Goal: Information Seeking & Learning: Understand process/instructions

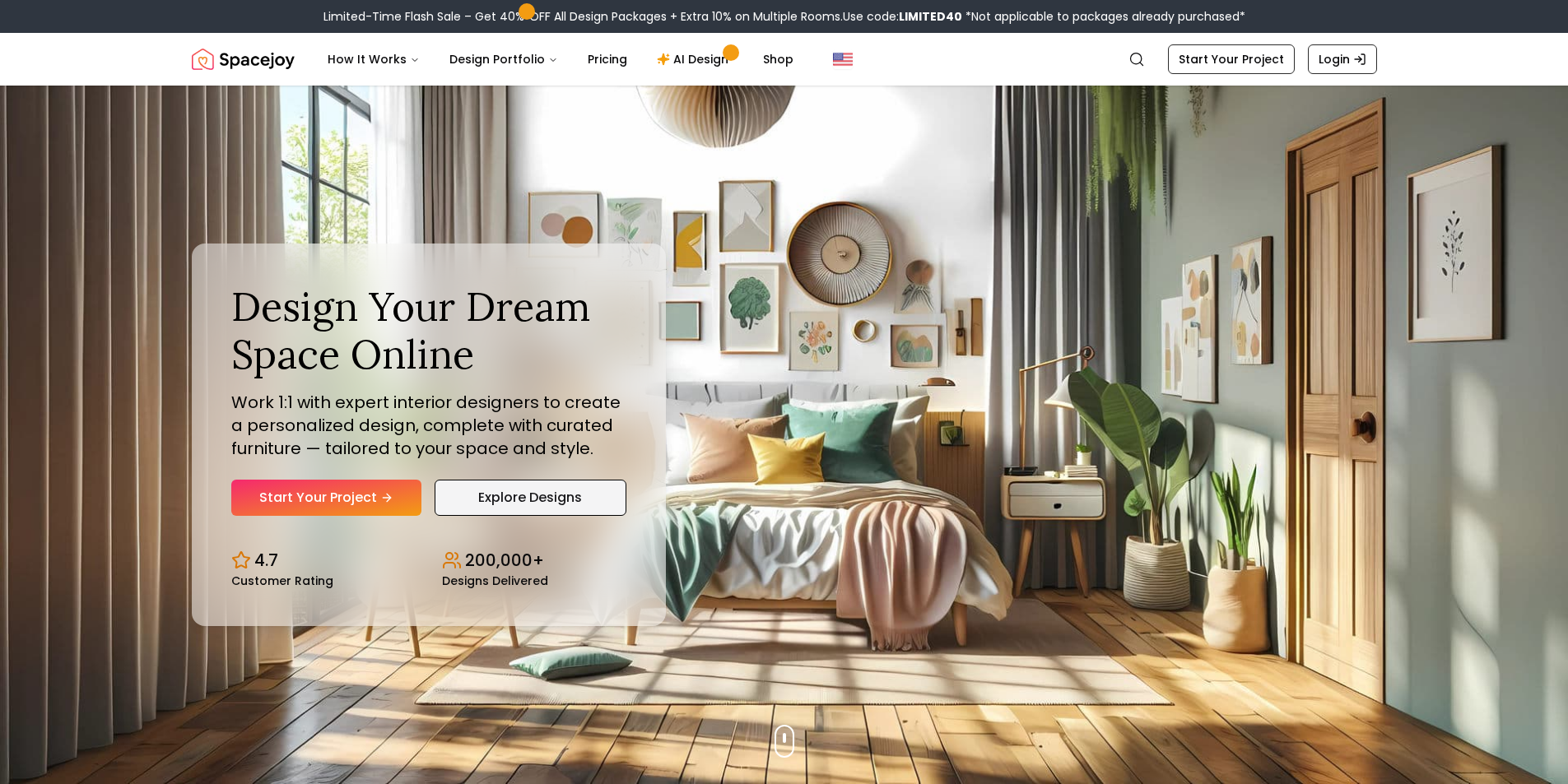
click at [554, 496] on link "Explore Designs" at bounding box center [530, 498] width 192 height 36
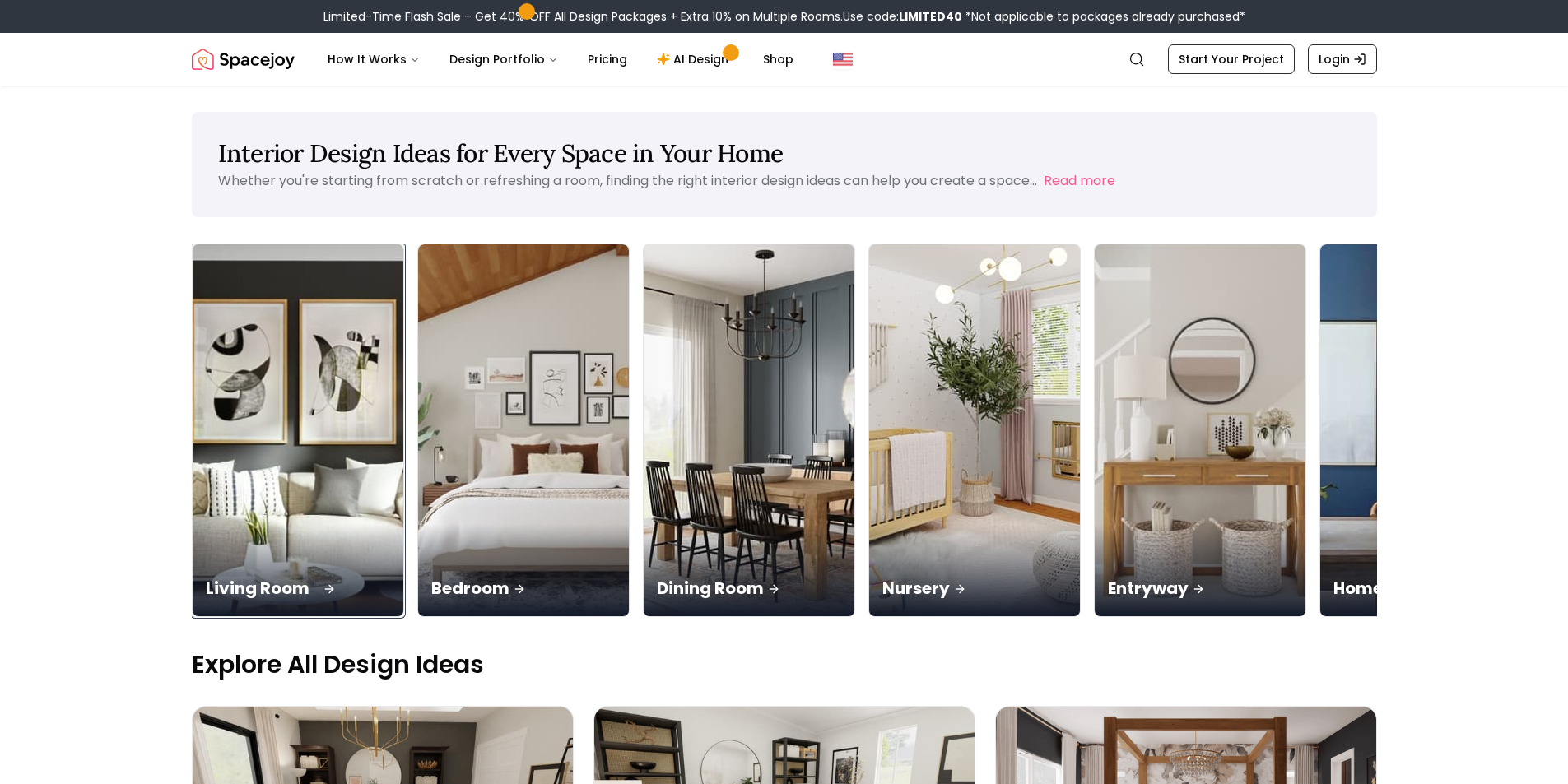
click at [327, 589] on icon at bounding box center [329, 589] width 13 height 13
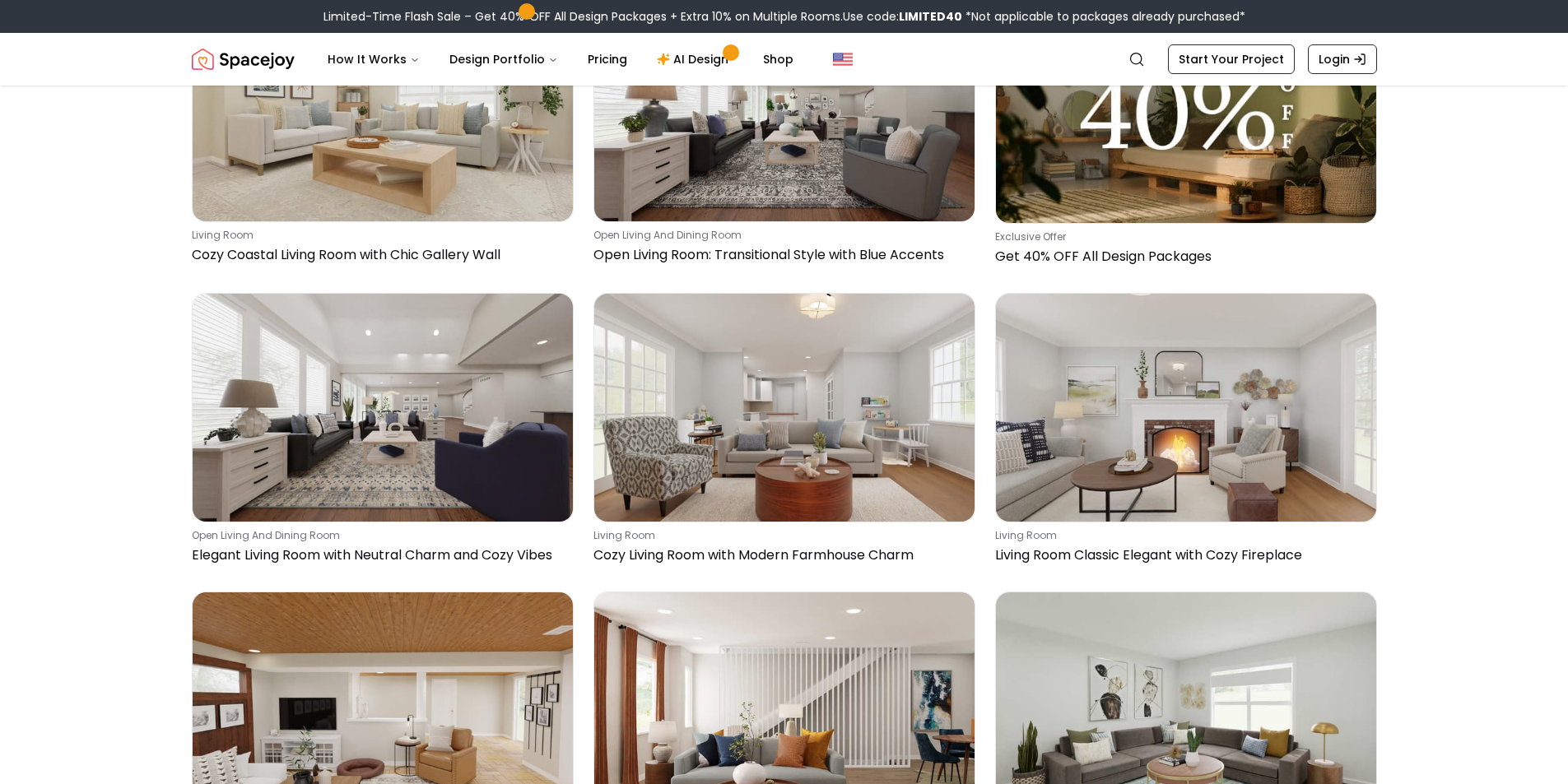
scroll to position [3090, 0]
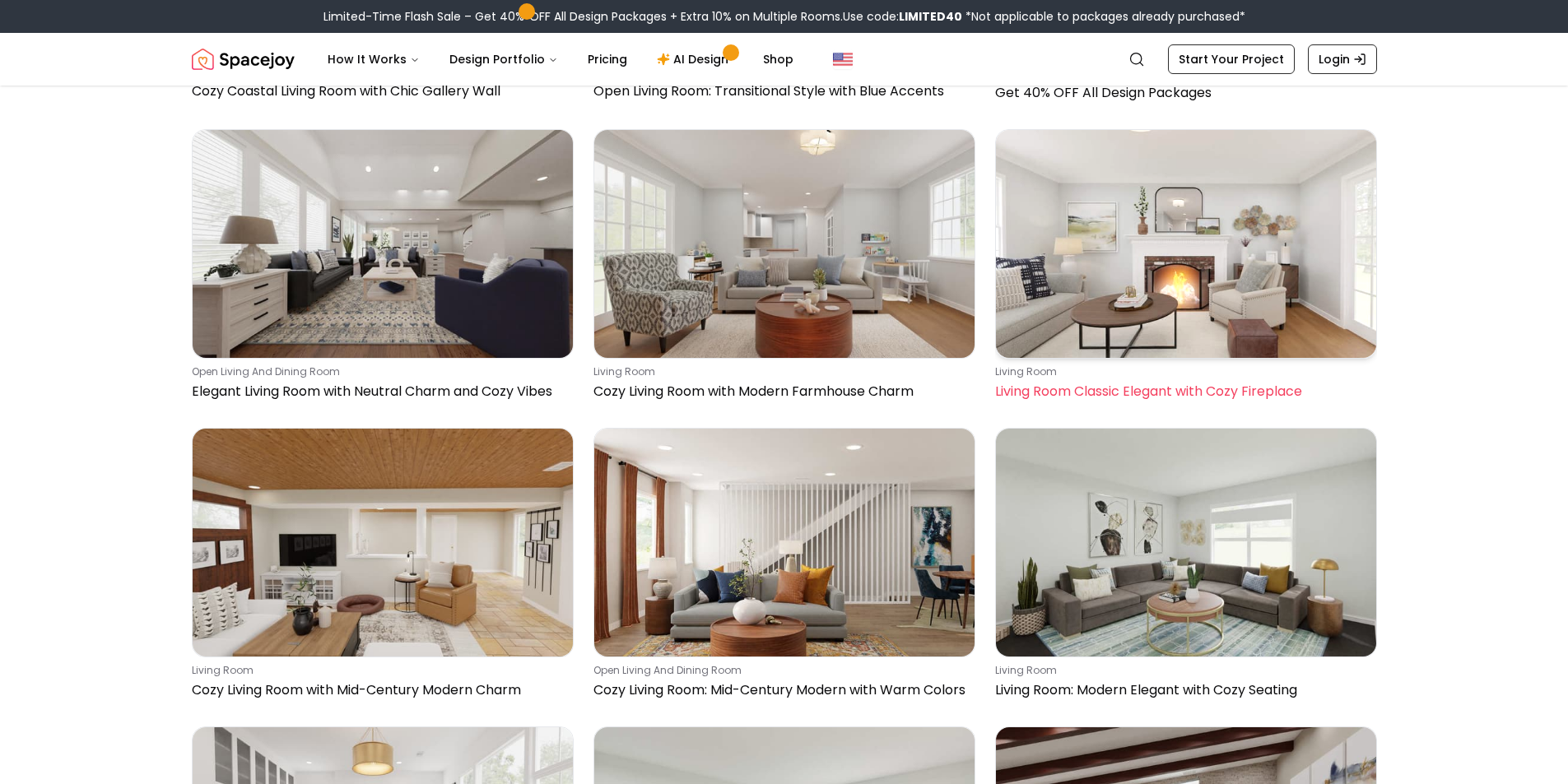
click at [1181, 397] on p "Living Room Classic Elegant with Cozy Fireplace" at bounding box center [1183, 392] width 375 height 20
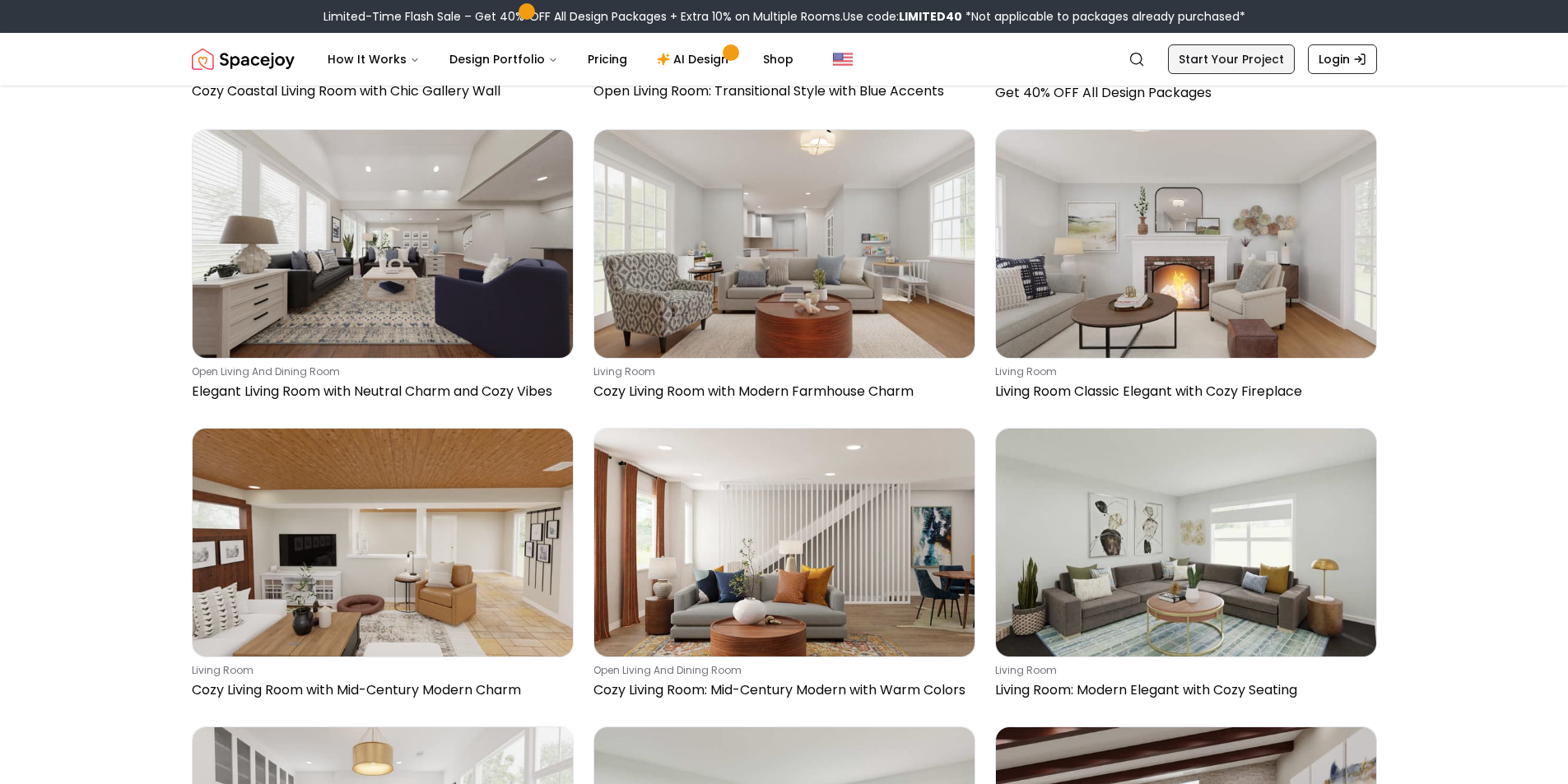
click at [1236, 65] on link "Start Your Project" at bounding box center [1231, 60] width 127 height 30
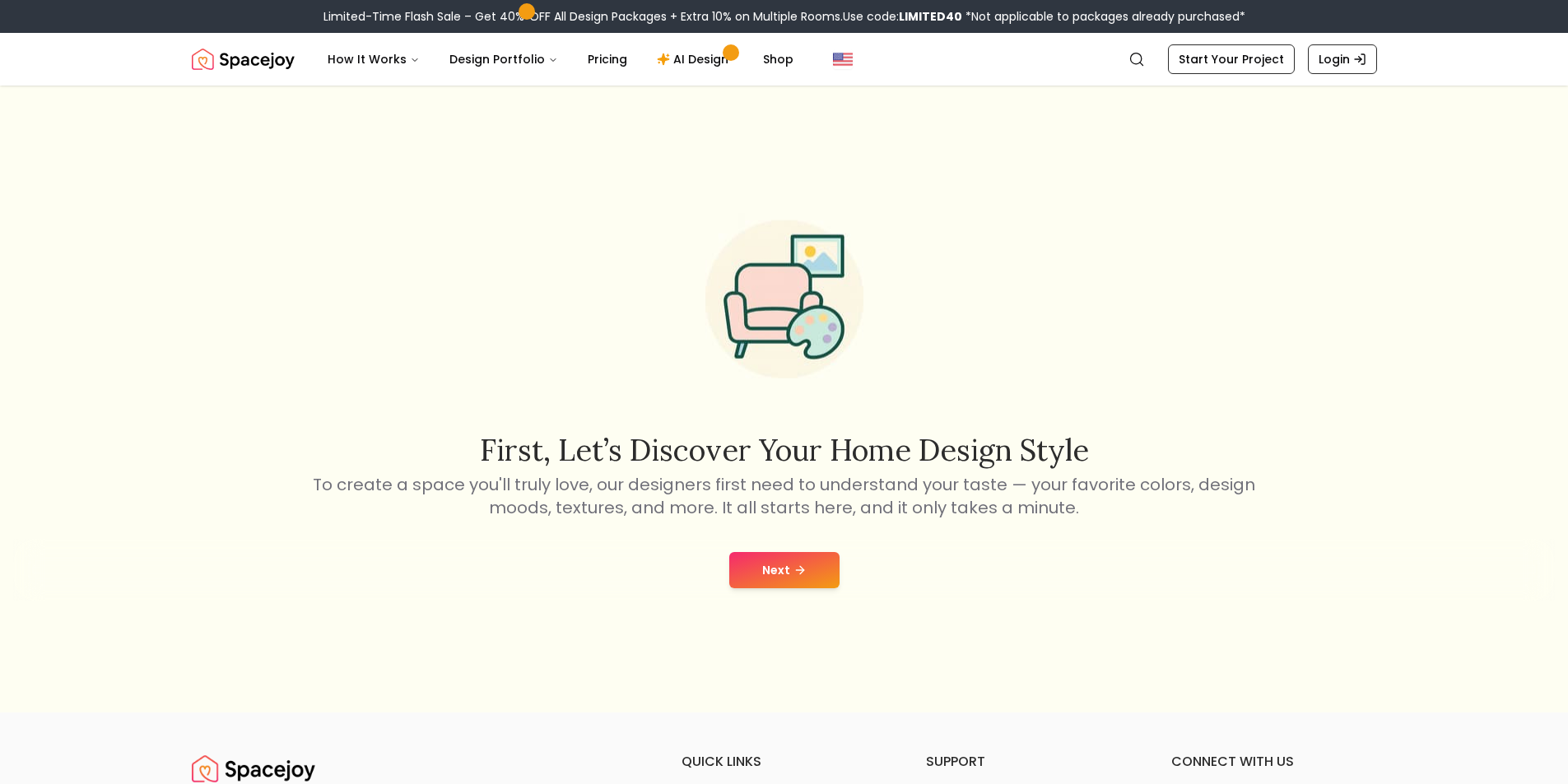
click at [788, 558] on button "Next" at bounding box center [784, 570] width 111 height 36
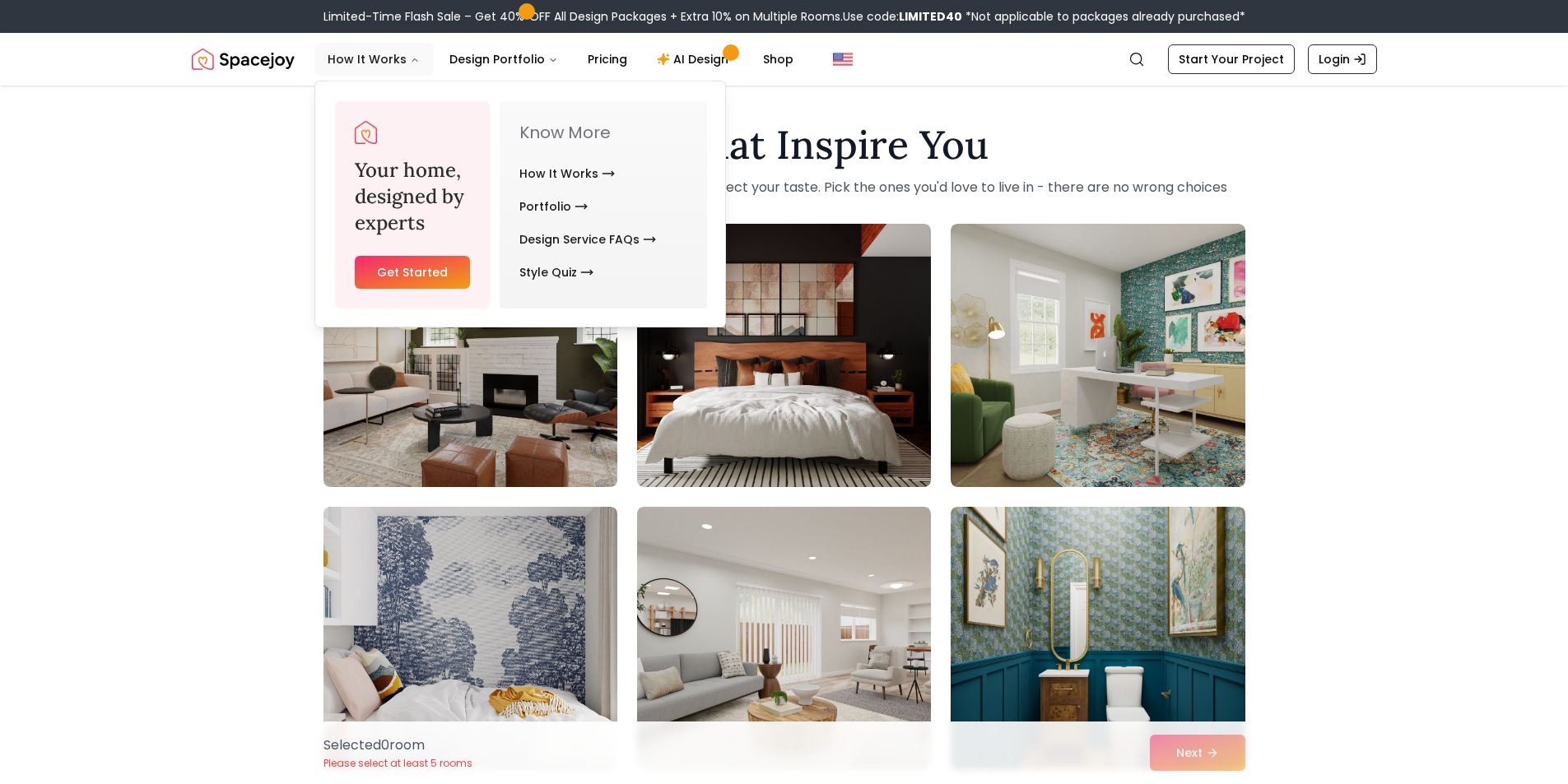
click at [385, 61] on button "How It Works" at bounding box center [373, 59] width 118 height 33
click at [563, 182] on link "How It Works" at bounding box center [567, 173] width 96 height 33
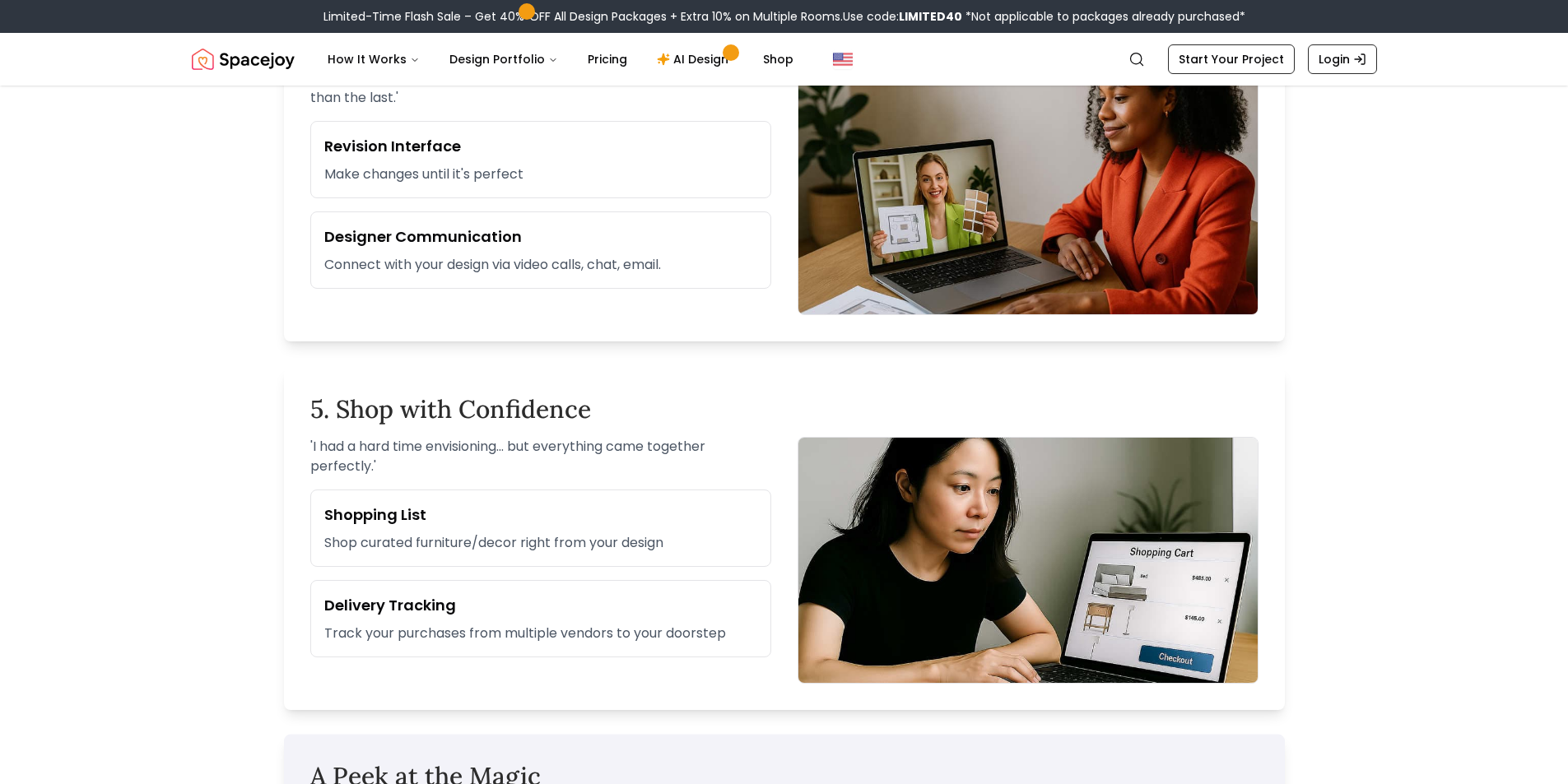
scroll to position [1947, 0]
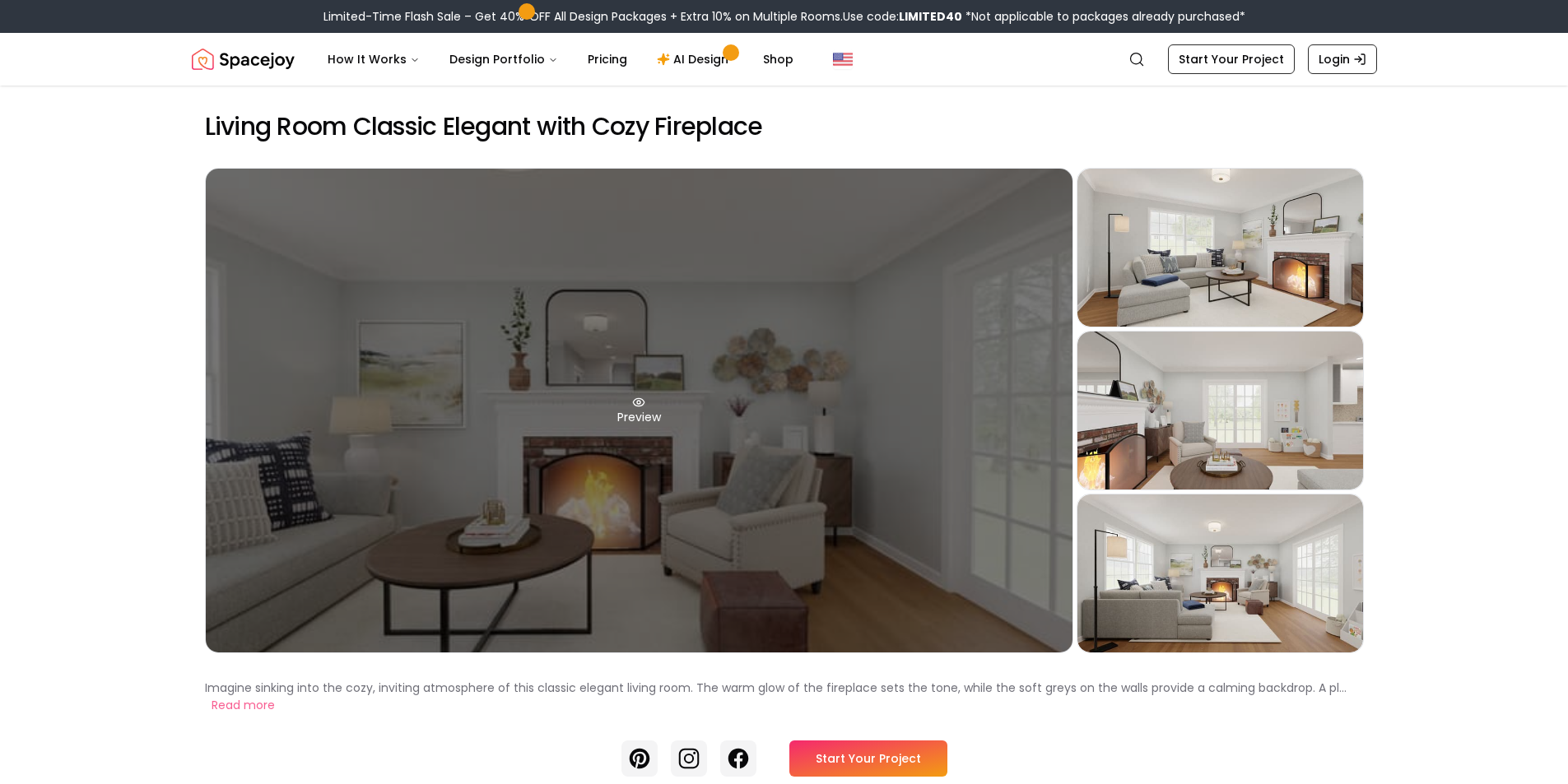
click at [639, 410] on div "Preview" at bounding box center [639, 410] width 867 height 484
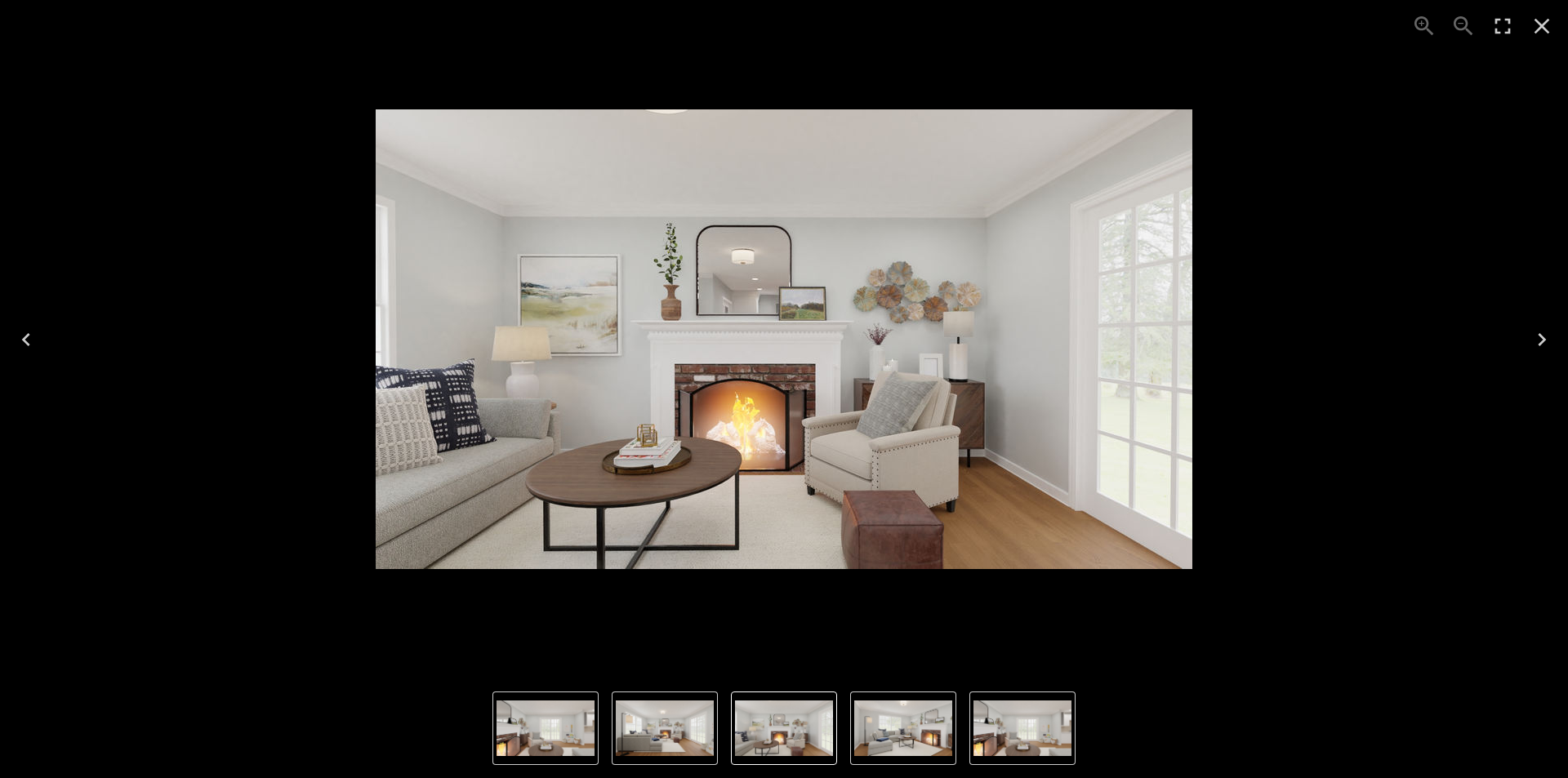
click at [1545, 341] on icon "Next" at bounding box center [1541, 340] width 26 height 26
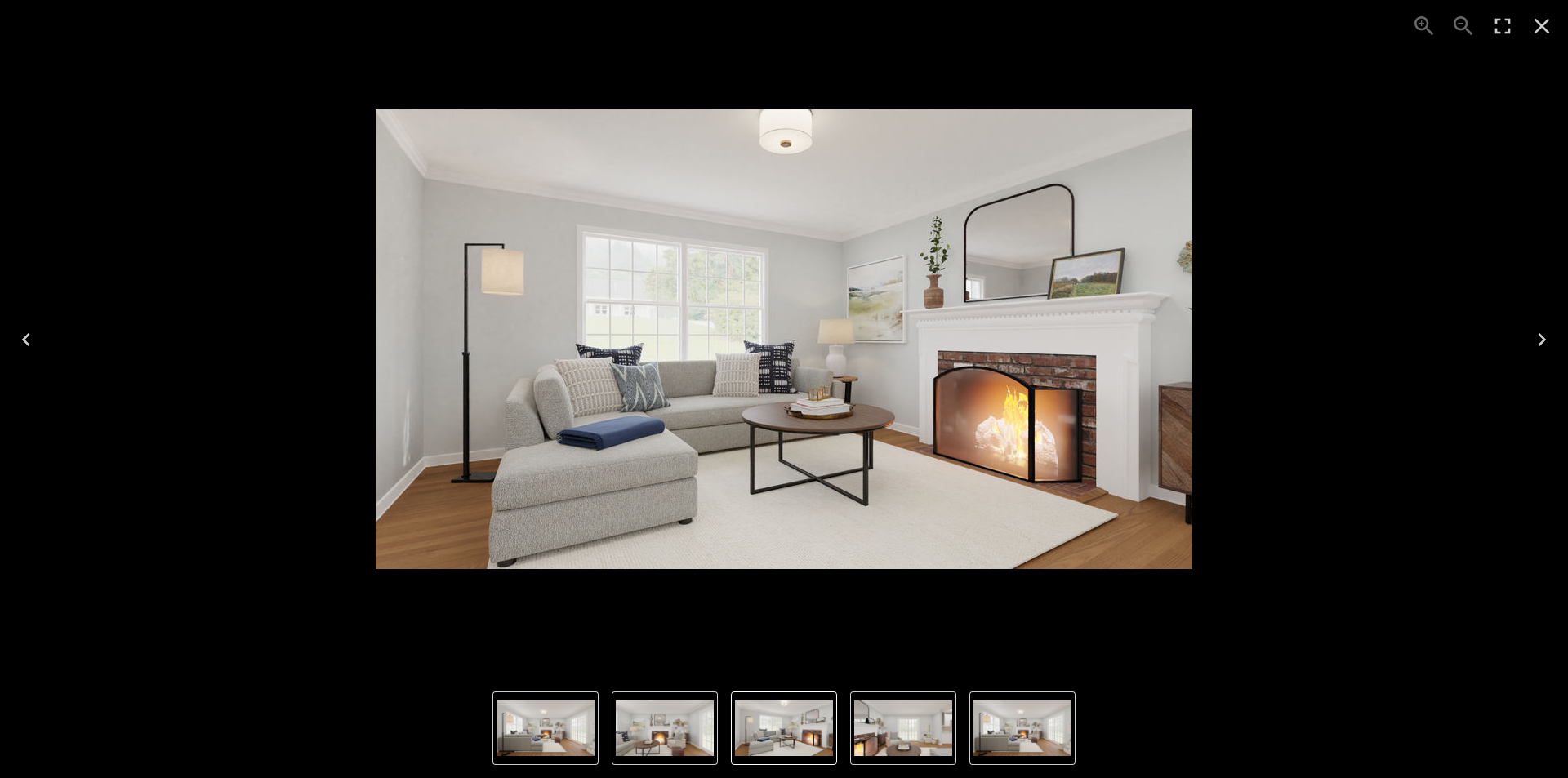
click at [1545, 341] on icon "Next" at bounding box center [1541, 340] width 26 height 26
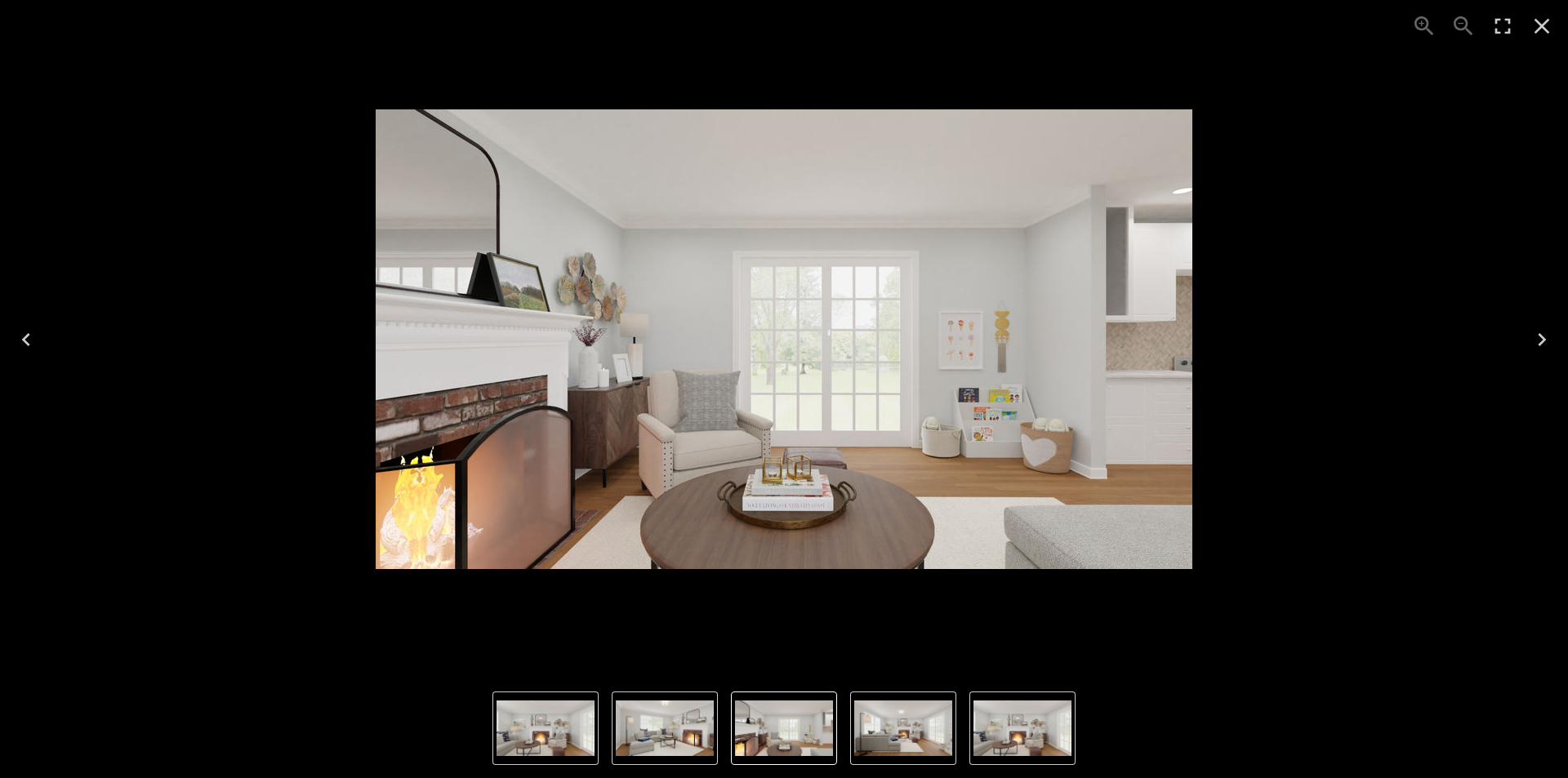
click at [1545, 341] on icon "Next" at bounding box center [1541, 340] width 26 height 26
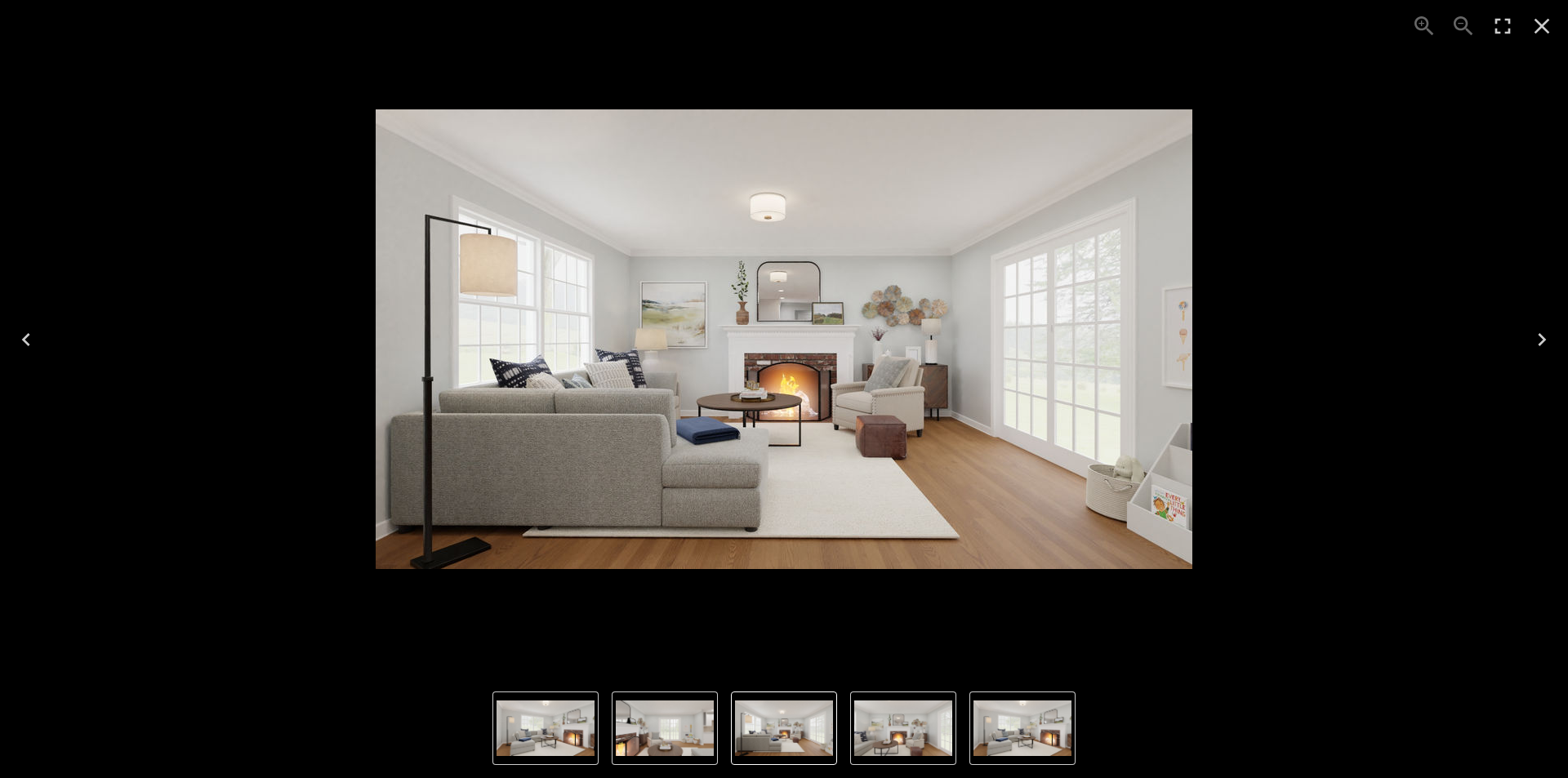
click at [1545, 341] on icon "Next" at bounding box center [1541, 340] width 26 height 26
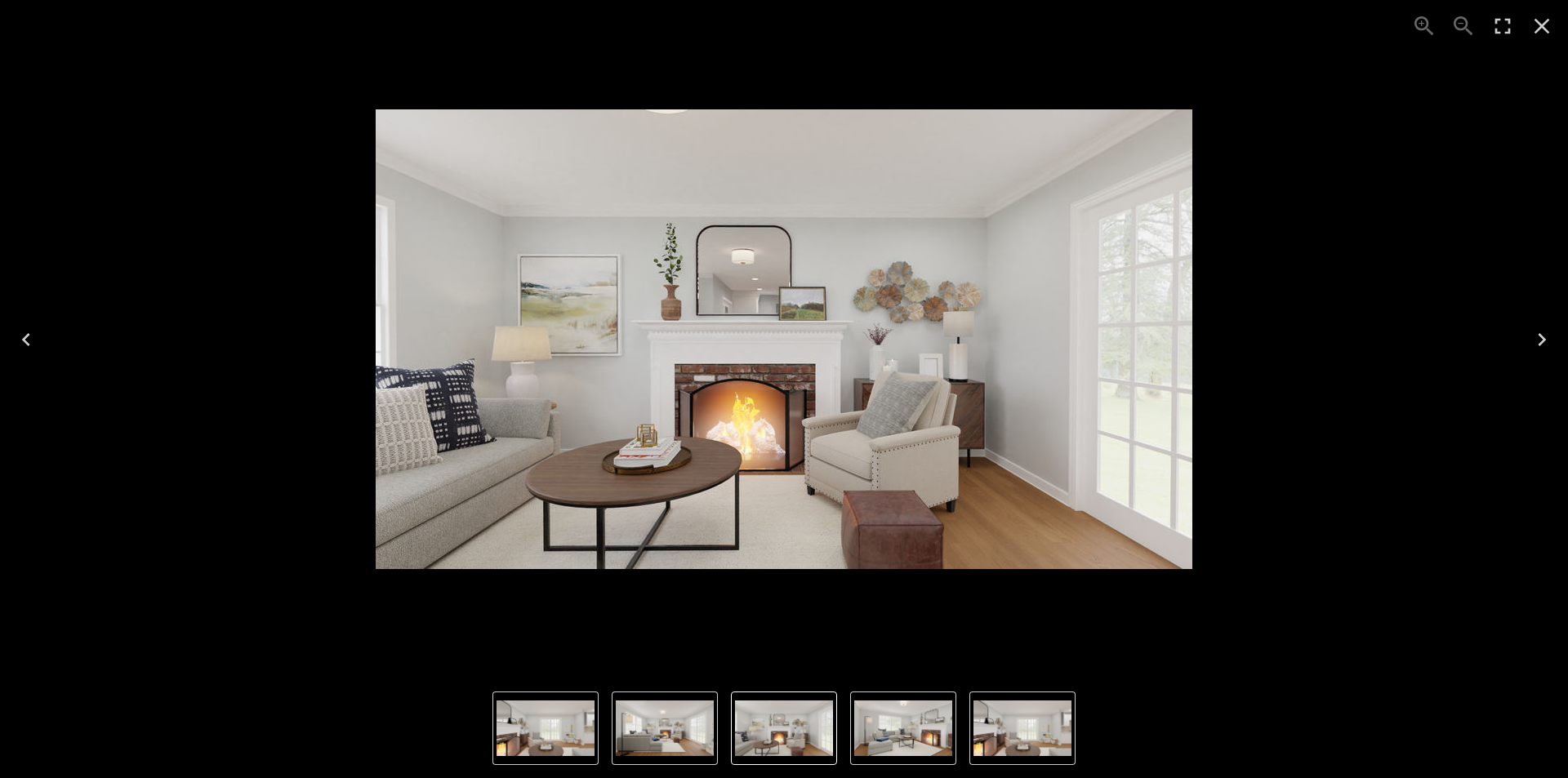
click at [1545, 341] on icon "Next" at bounding box center [1541, 340] width 26 height 26
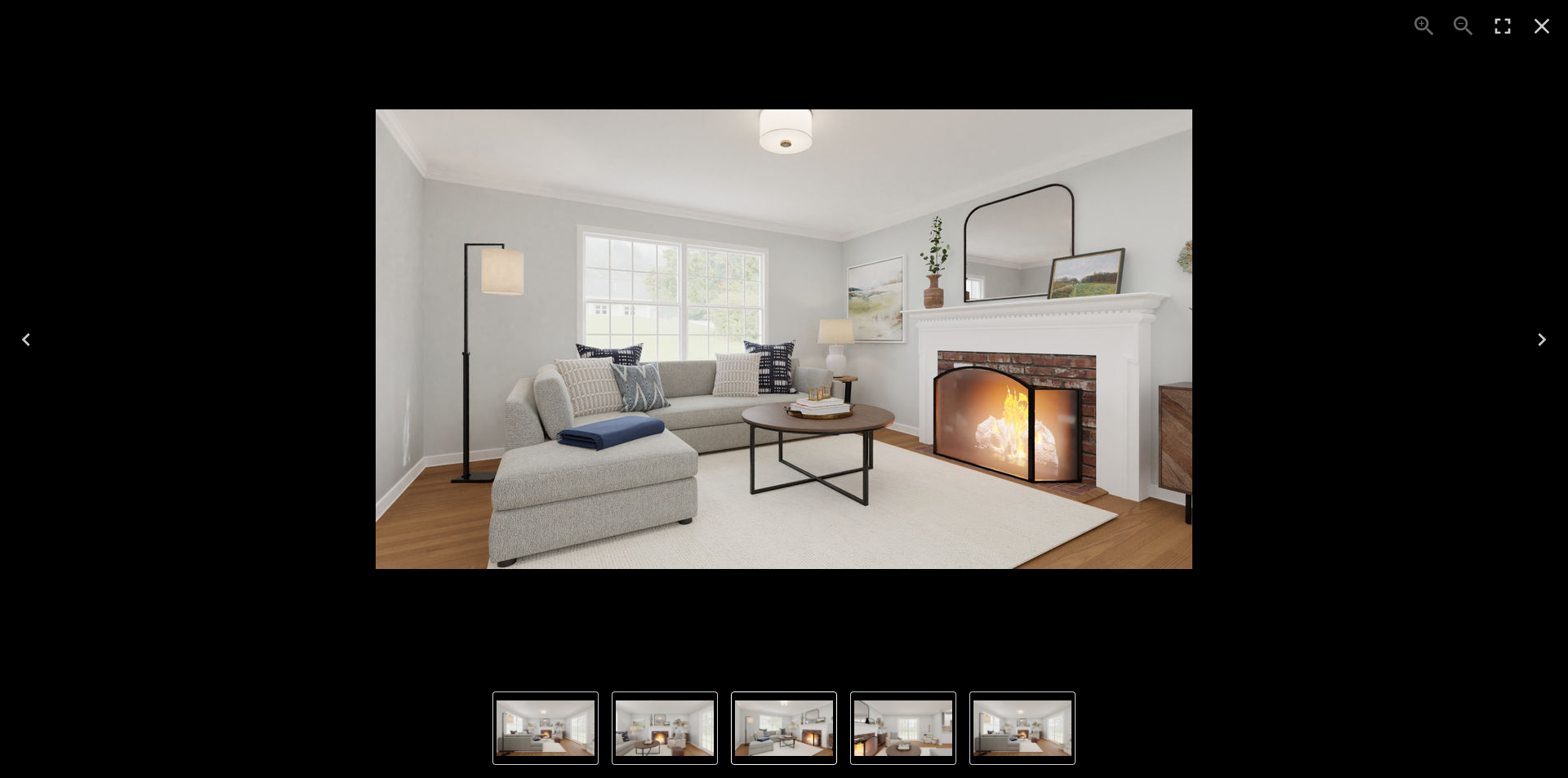
click at [1545, 341] on icon "Next" at bounding box center [1541, 340] width 26 height 26
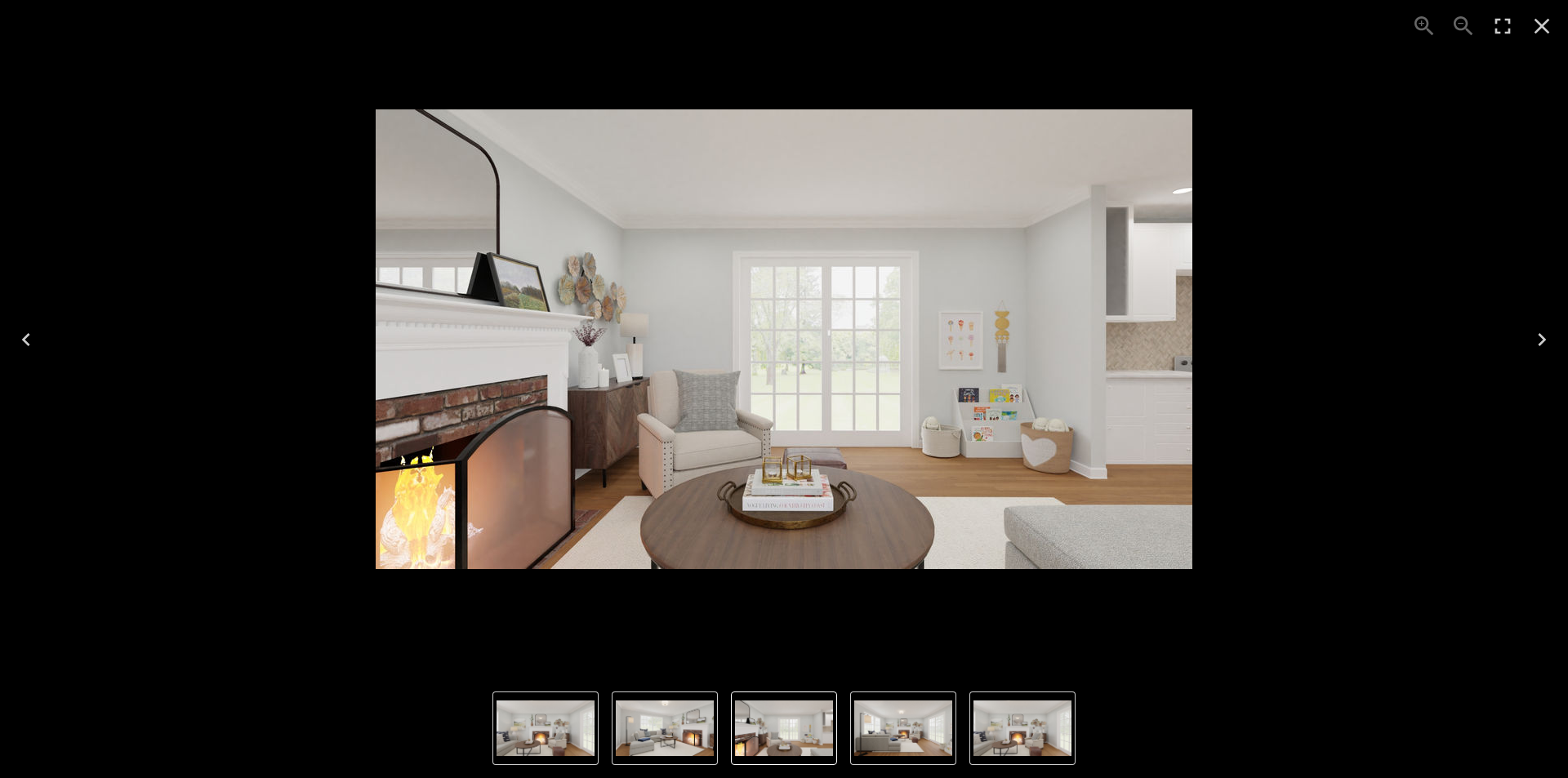
click at [1545, 341] on icon "Next" at bounding box center [1541, 340] width 26 height 26
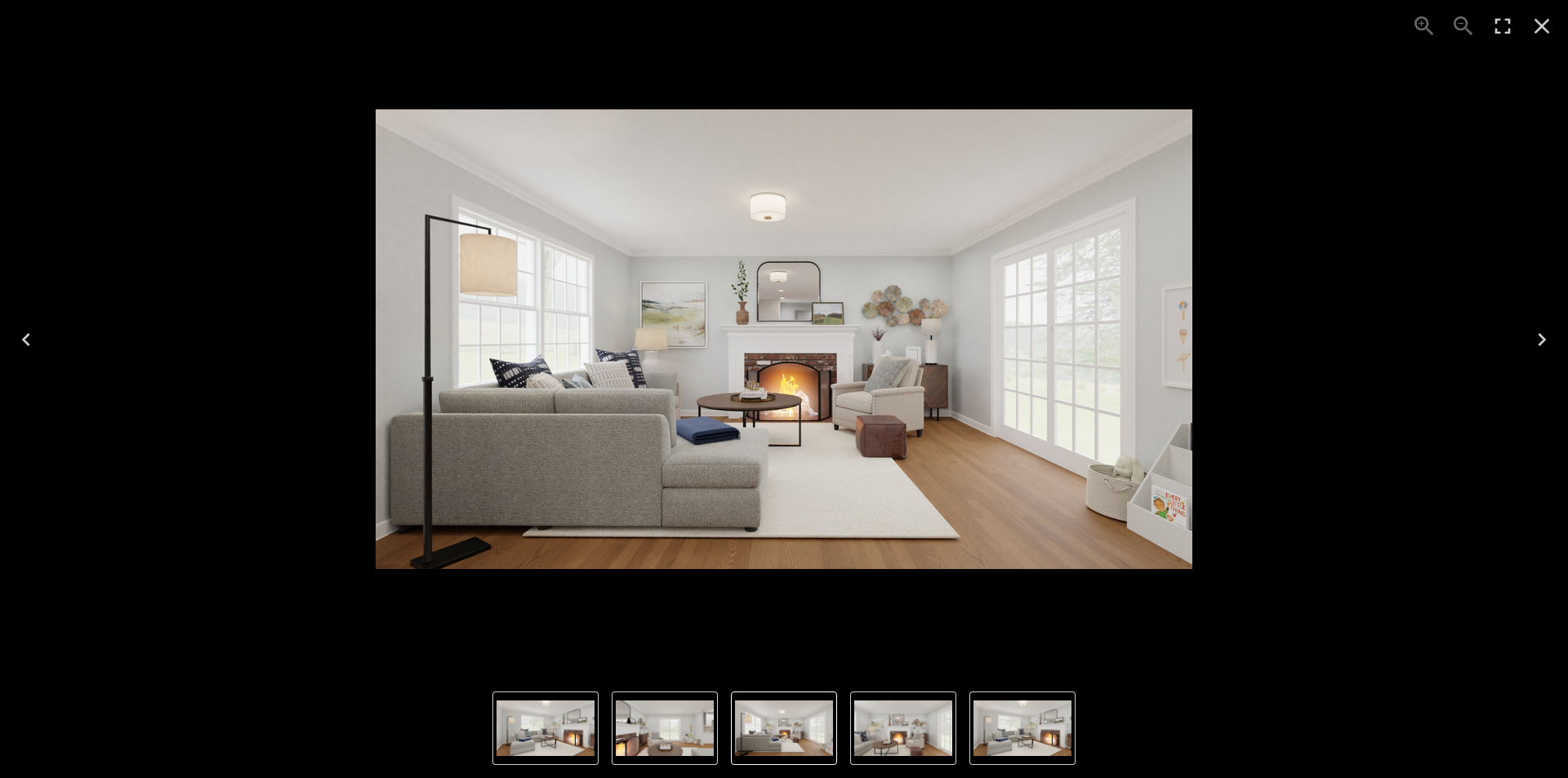
click at [1543, 339] on icon "Next" at bounding box center [1541, 340] width 8 height 13
